Goal: Task Accomplishment & Management: Use online tool/utility

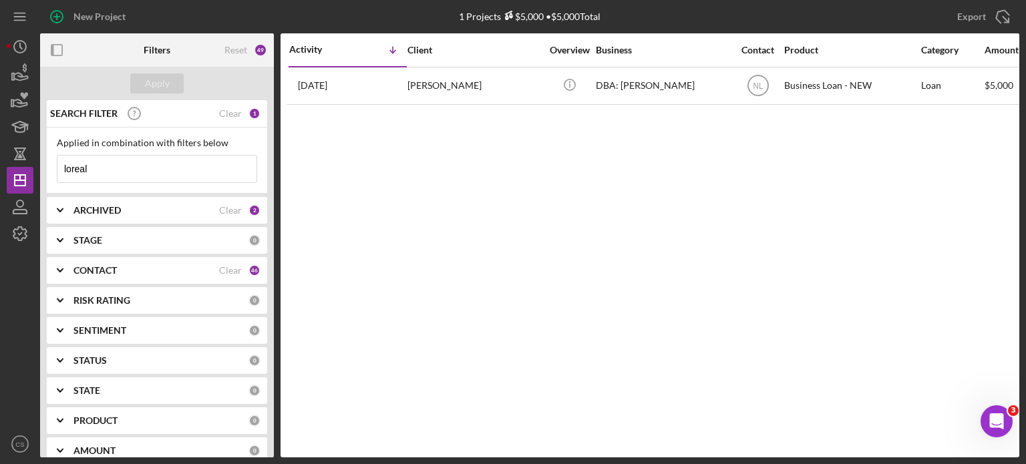
click at [104, 169] on input "loreal" at bounding box center [156, 169] width 199 height 27
drag, startPoint x: 104, startPoint y: 169, endPoint x: 19, endPoint y: 165, distance: 85.6
click at [27, 168] on div "New Project 1 Projects $5,000 • $5,000 Total loreal Export Icon/Export Filters …" at bounding box center [513, 229] width 1013 height 458
type input "laconstance"
click at [150, 85] on div "Apply" at bounding box center [157, 83] width 25 height 20
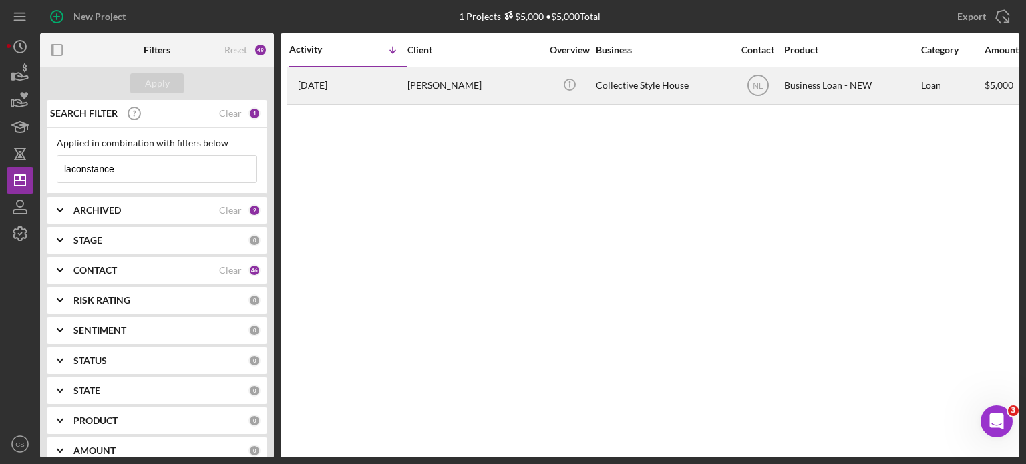
click at [337, 90] on div "[DATE] [PERSON_NAME]" at bounding box center [347, 85] width 117 height 35
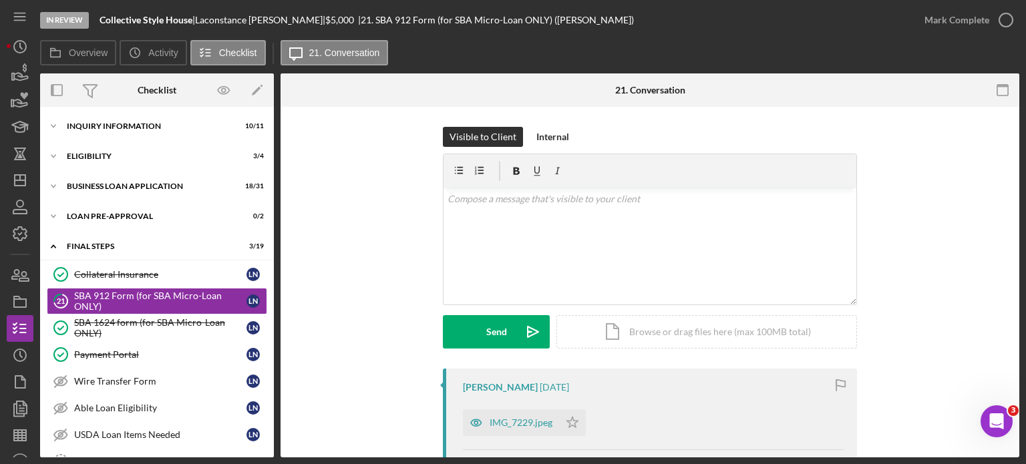
scroll to position [19, 0]
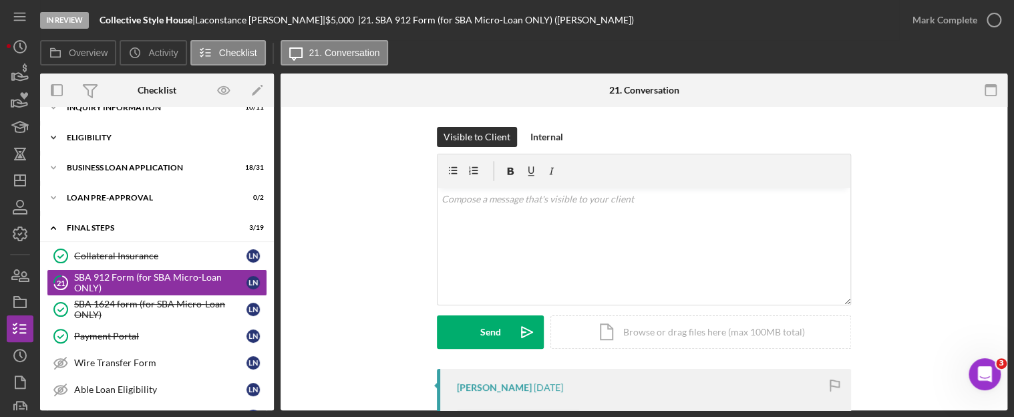
click at [52, 138] on icon "Icon/Expander" at bounding box center [53, 137] width 27 height 27
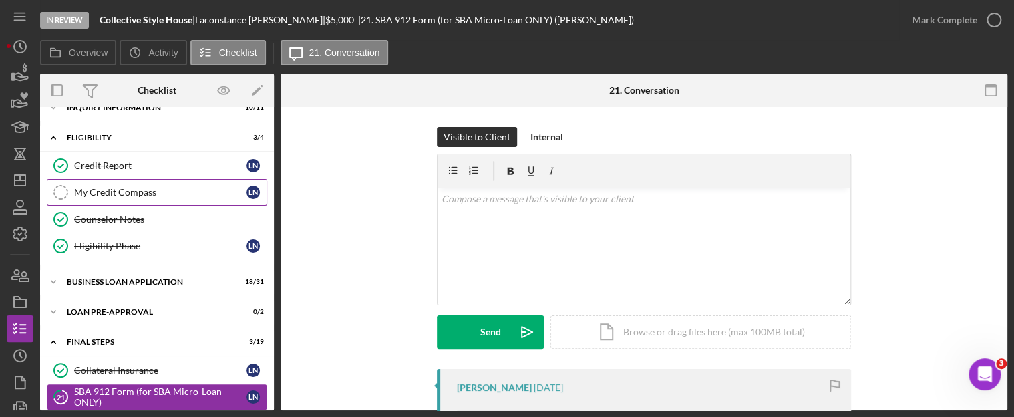
click at [83, 192] on div "My Credit Compass" at bounding box center [160, 192] width 172 height 11
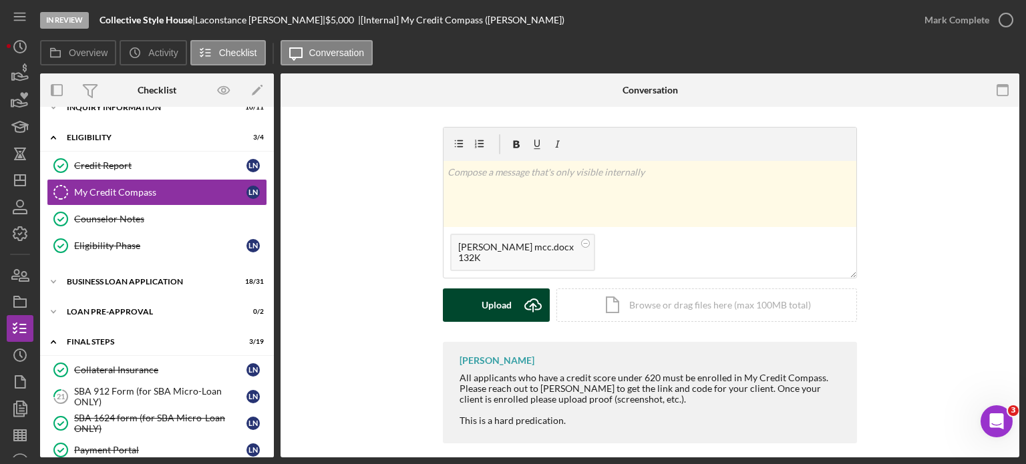
click at [534, 303] on icon "Icon/Upload" at bounding box center [532, 305] width 33 height 33
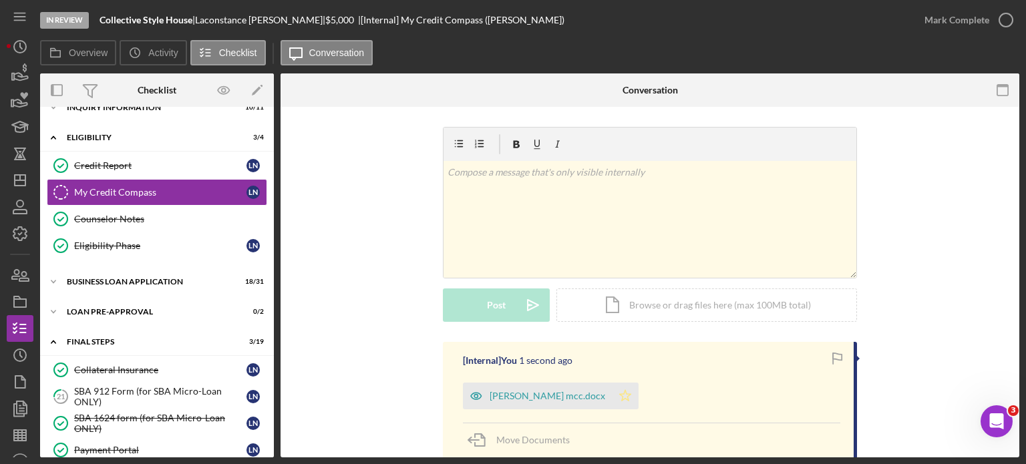
click at [626, 391] on icon "Icon/Star" at bounding box center [625, 396] width 27 height 27
click at [1006, 20] on icon "button" at bounding box center [1005, 19] width 33 height 33
